Goal: Task Accomplishment & Management: Use online tool/utility

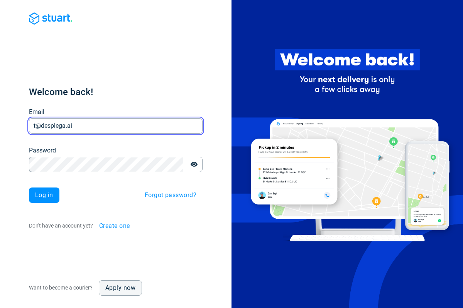
type input "t@desplega.ai"
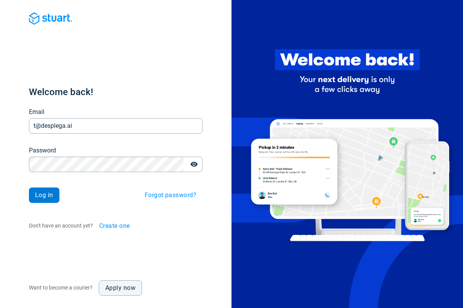
click at [44, 195] on span "Log in" at bounding box center [44, 195] width 18 height 6
